Goal: Find specific page/section: Find specific page/section

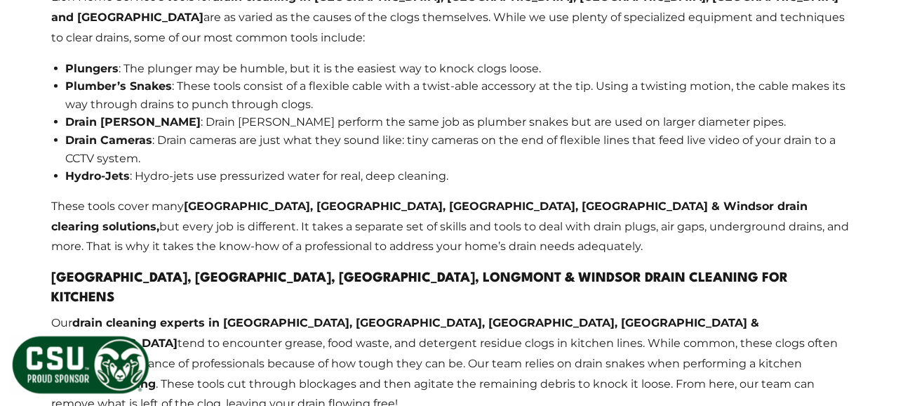
scroll to position [2620, 0]
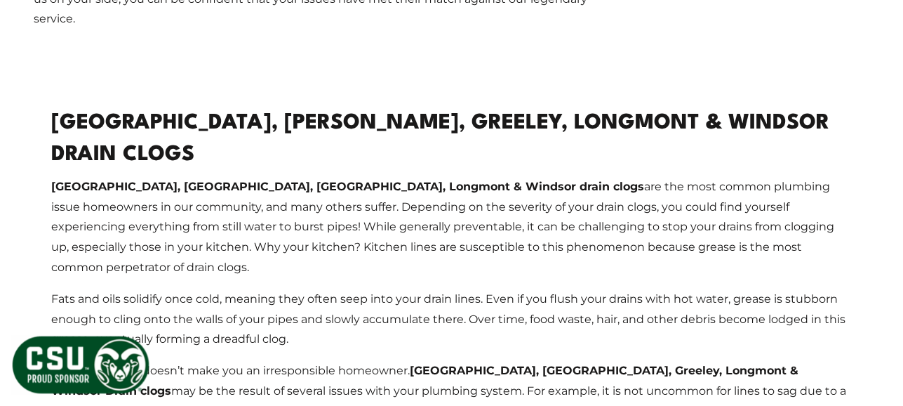
drag, startPoint x: 300, startPoint y: 116, endPoint x: 300, endPoint y: 106, distance: 9.8
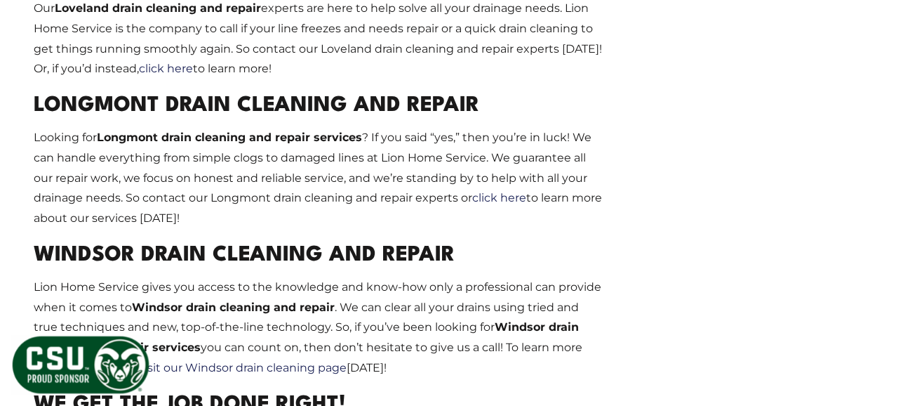
scroll to position [1526, 0]
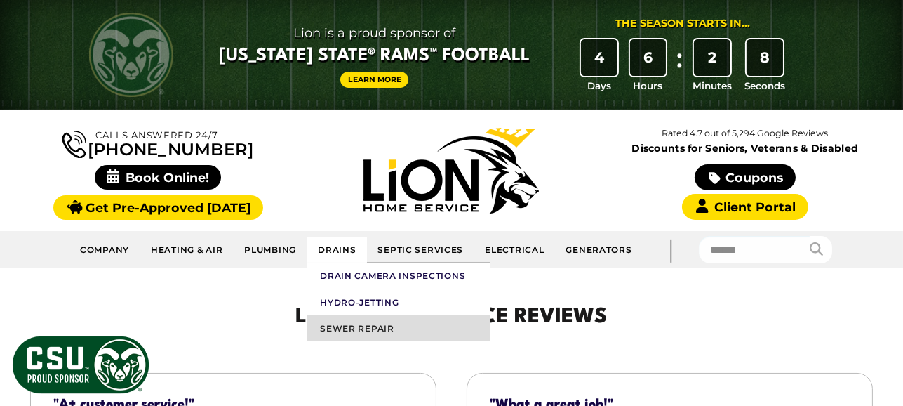
click at [342, 331] on link "Sewer Repair" at bounding box center [398, 328] width 182 height 26
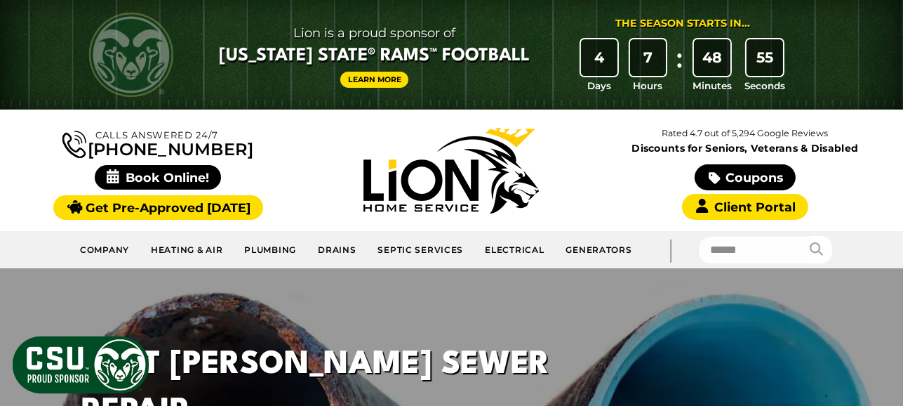
scroll to position [164, 0]
